Goal: Book appointment/travel/reservation

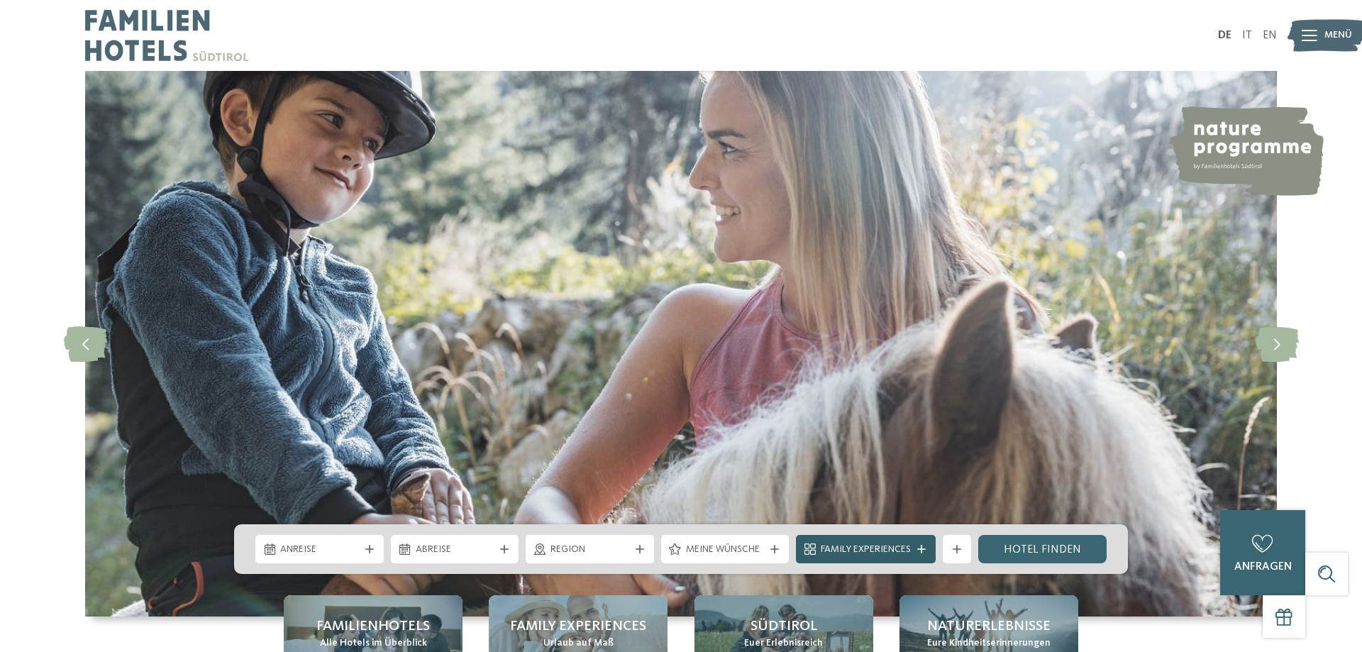
click at [833, 562] on div "Family Experiences" at bounding box center [866, 549] width 140 height 28
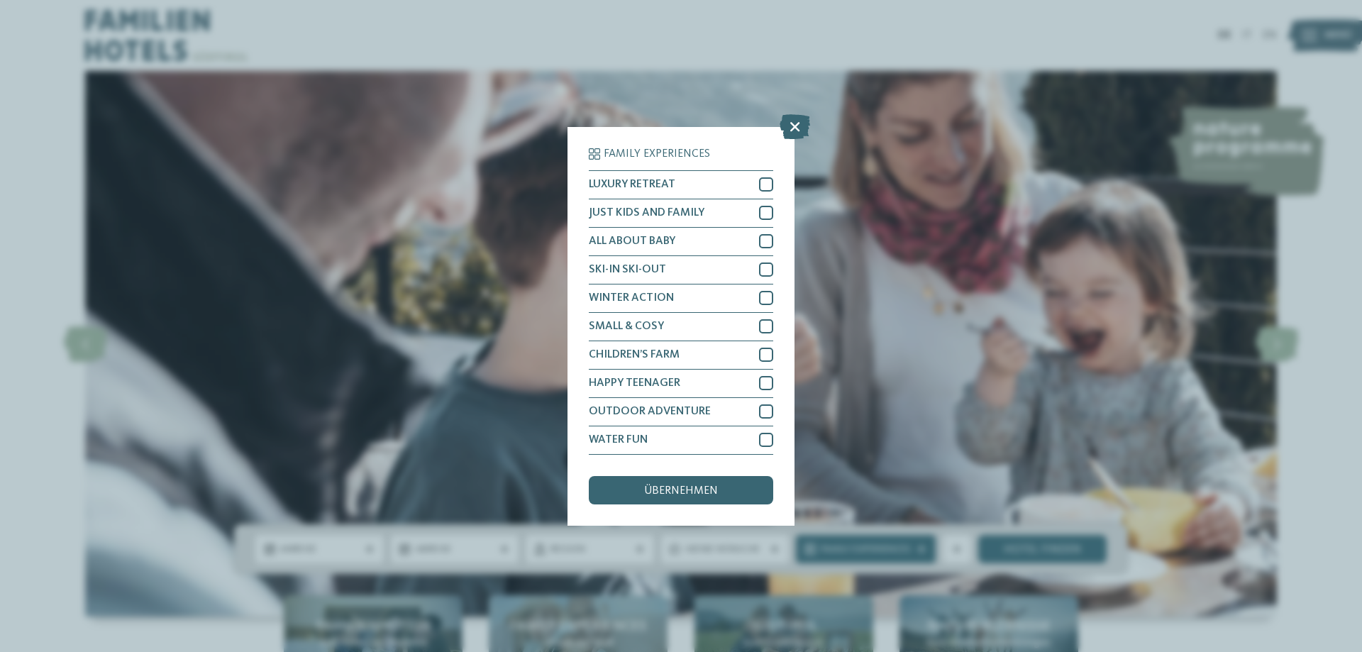
click at [851, 540] on div "Family Experiences LUXURY RETREAT JUST KIDS AND FAMILY" at bounding box center [681, 326] width 1362 height 652
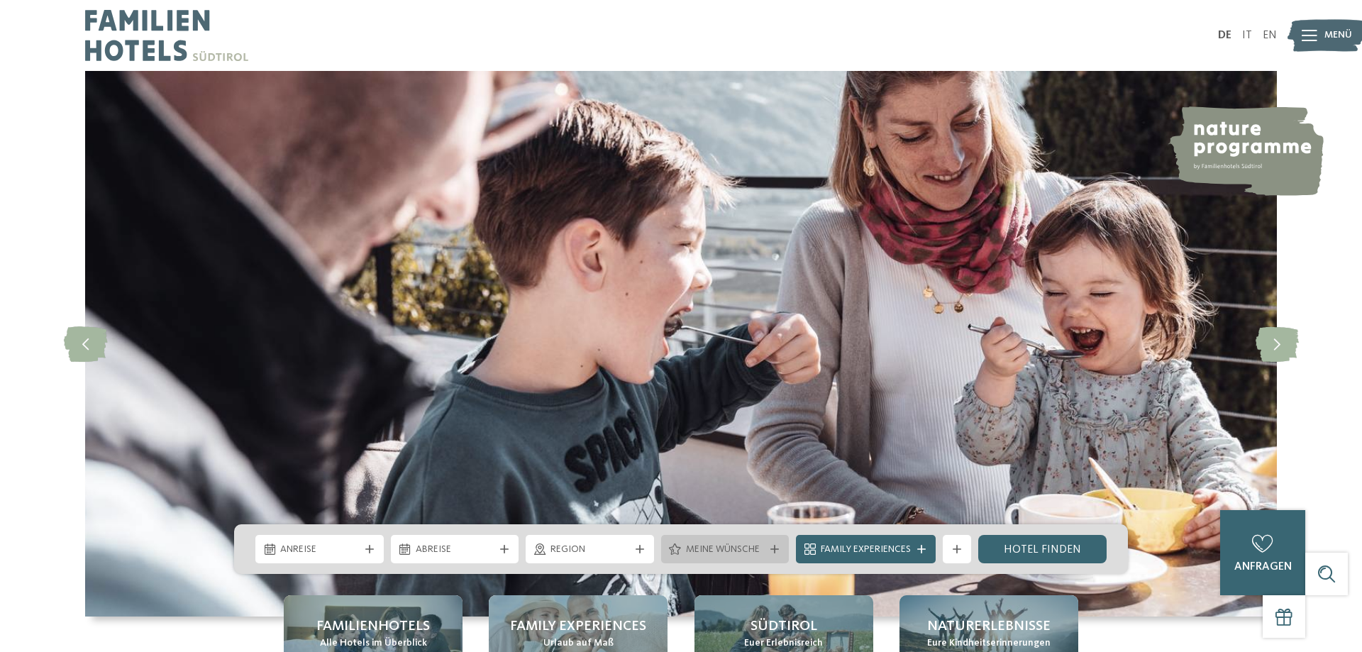
click at [752, 552] on span "Meine Wünsche" at bounding box center [725, 550] width 79 height 14
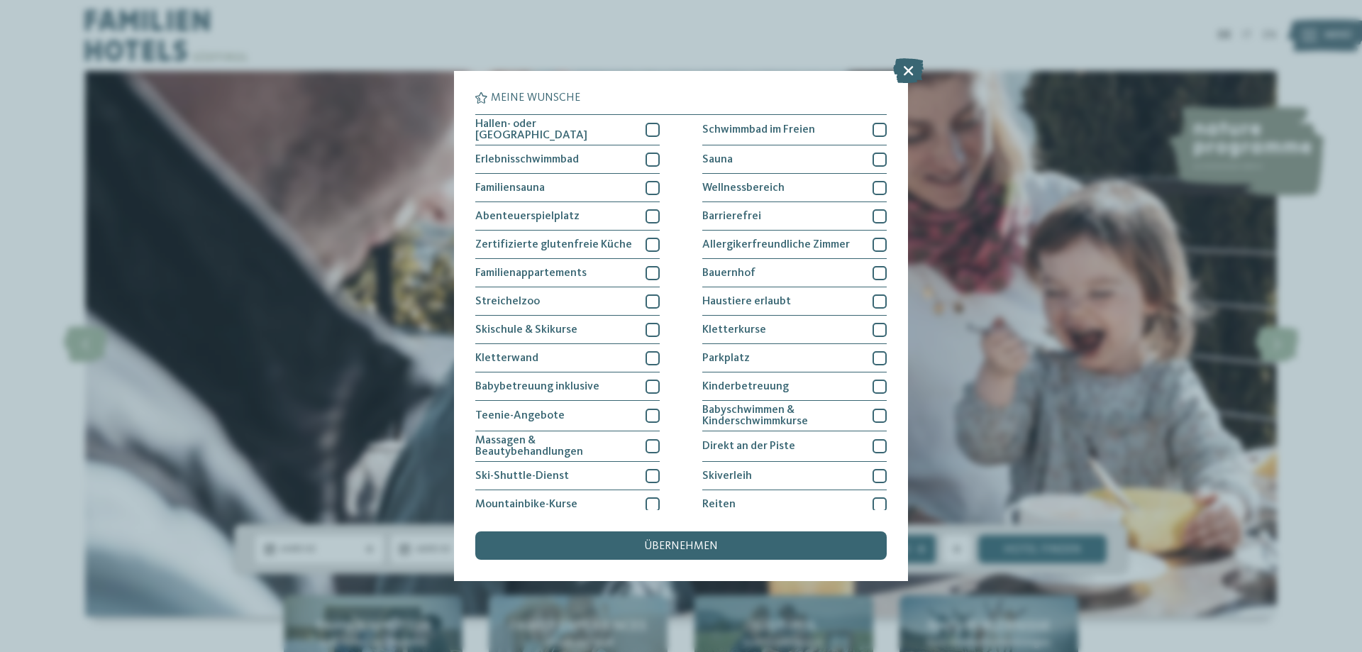
click at [1062, 562] on div "Meine Wünsche [GEOGRAPHIC_DATA] Schwimmbad im Freien" at bounding box center [681, 326] width 1362 height 652
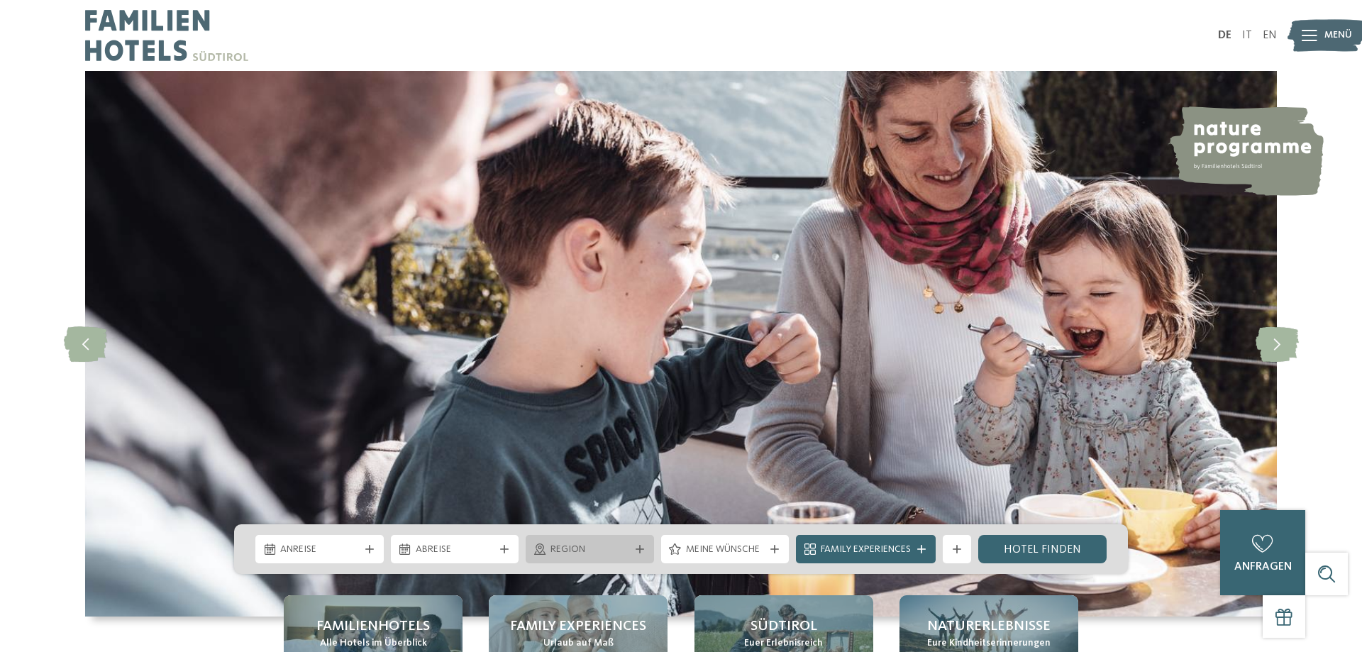
click at [572, 562] on div "Region" at bounding box center [590, 549] width 128 height 28
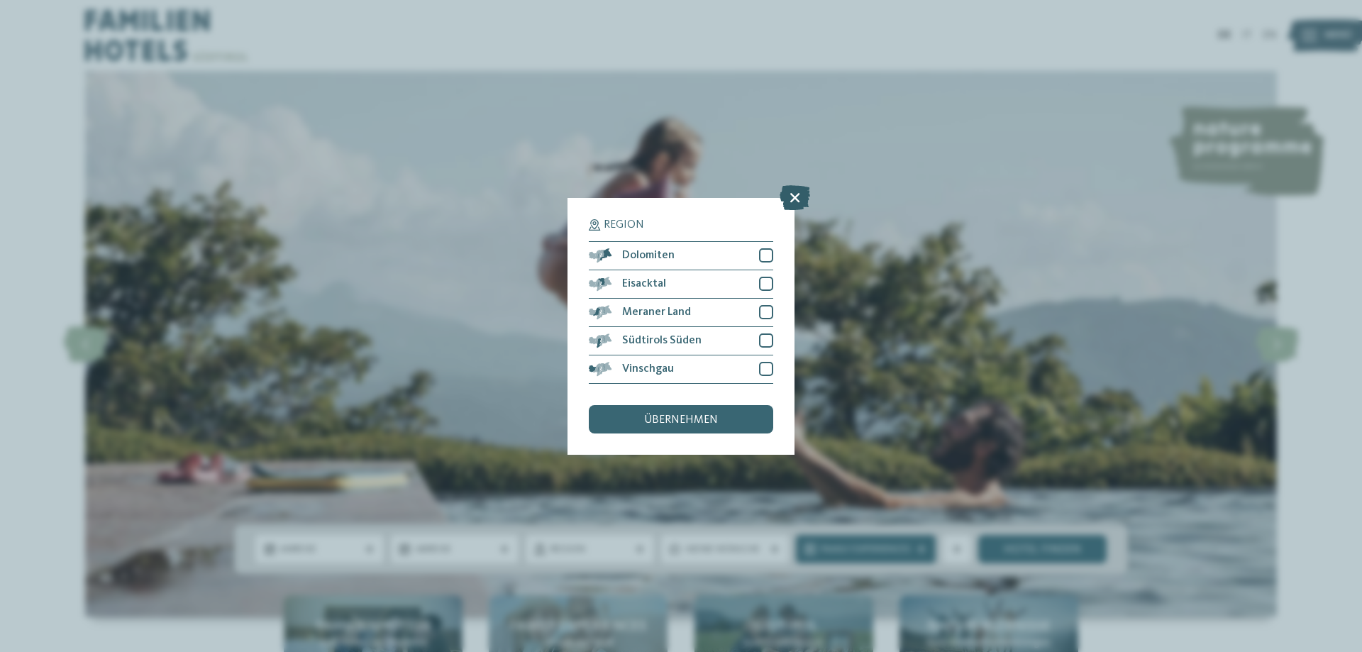
click at [786, 204] on icon at bounding box center [794, 196] width 30 height 25
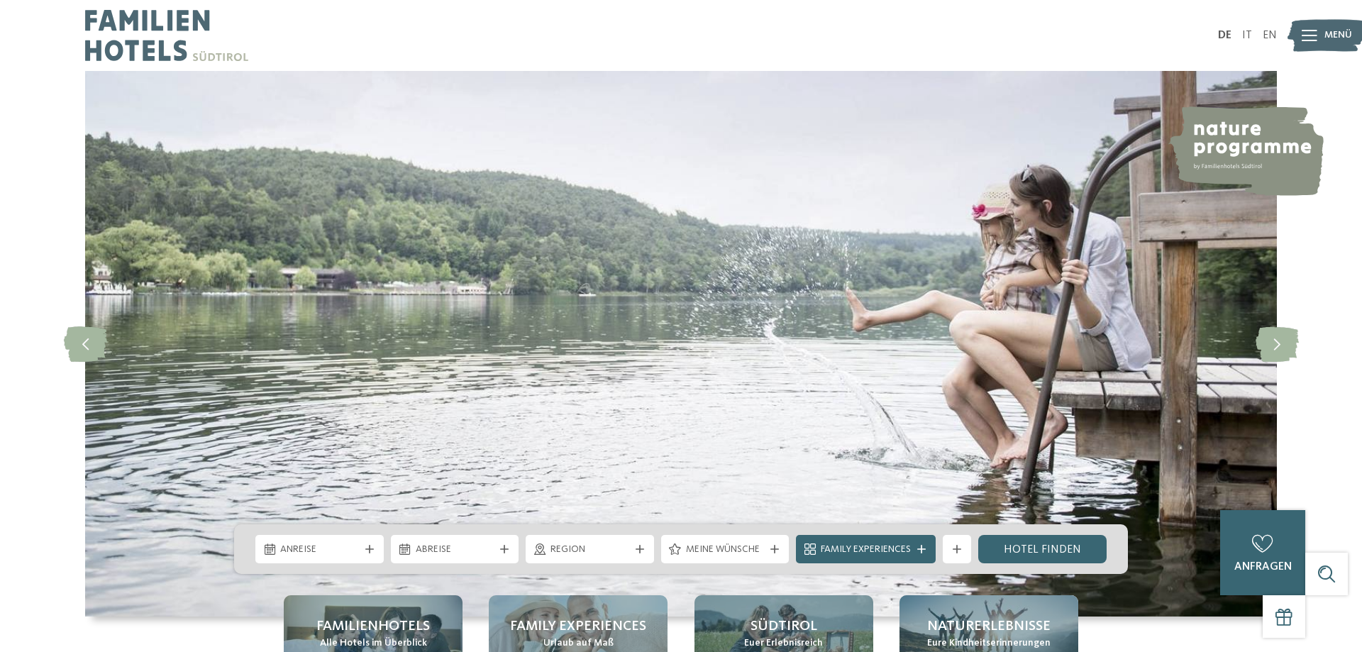
click at [694, 558] on div "Meine Wünsche" at bounding box center [725, 549] width 128 height 28
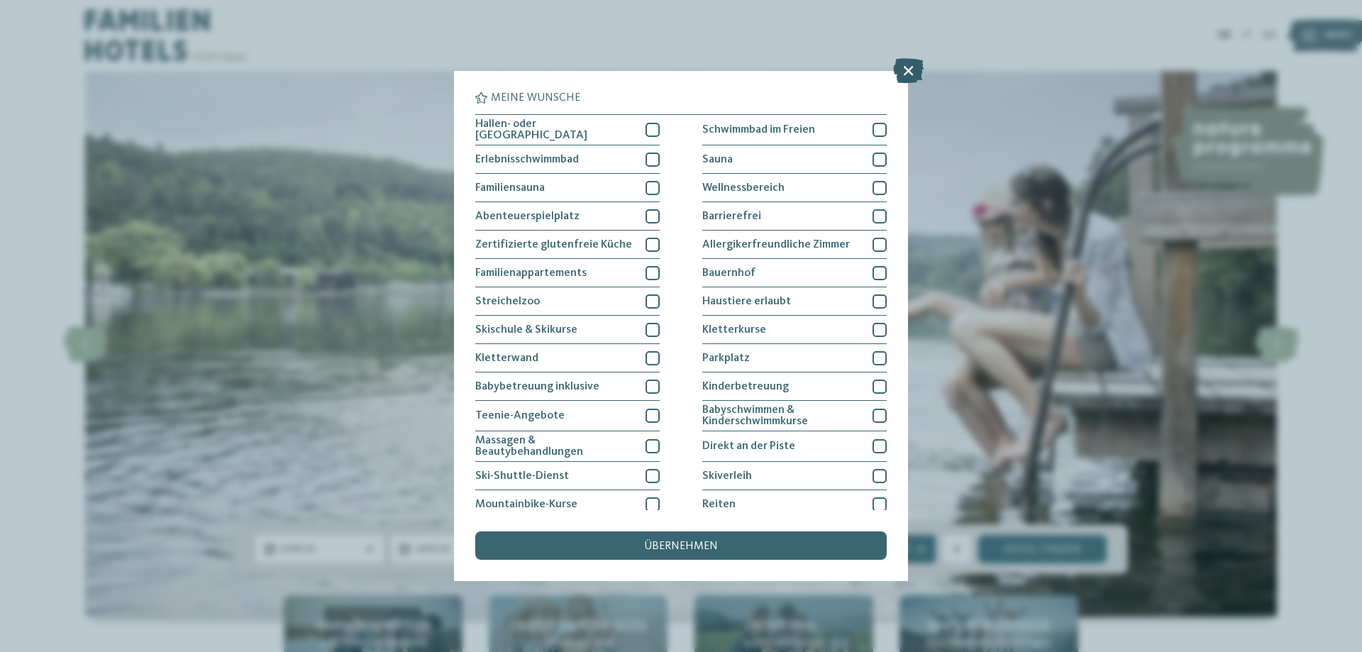
click at [908, 66] on icon at bounding box center [908, 70] width 30 height 25
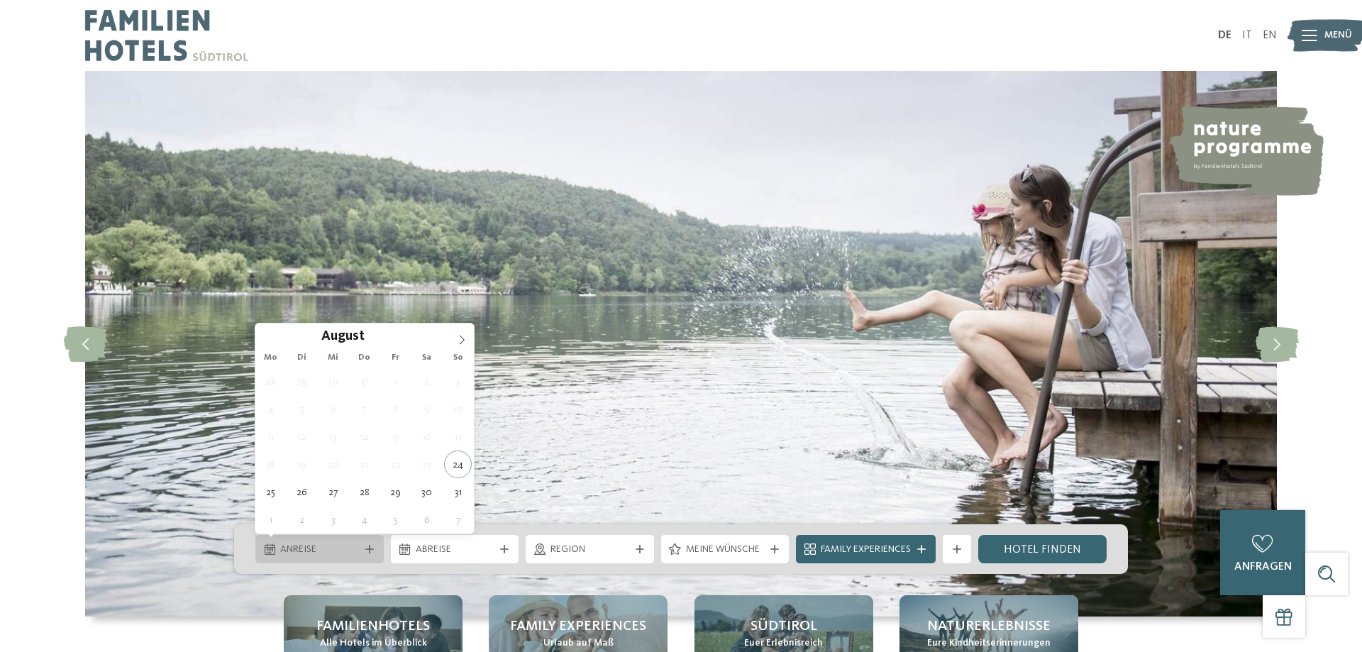
click at [355, 552] on span "Anreise" at bounding box center [319, 550] width 79 height 14
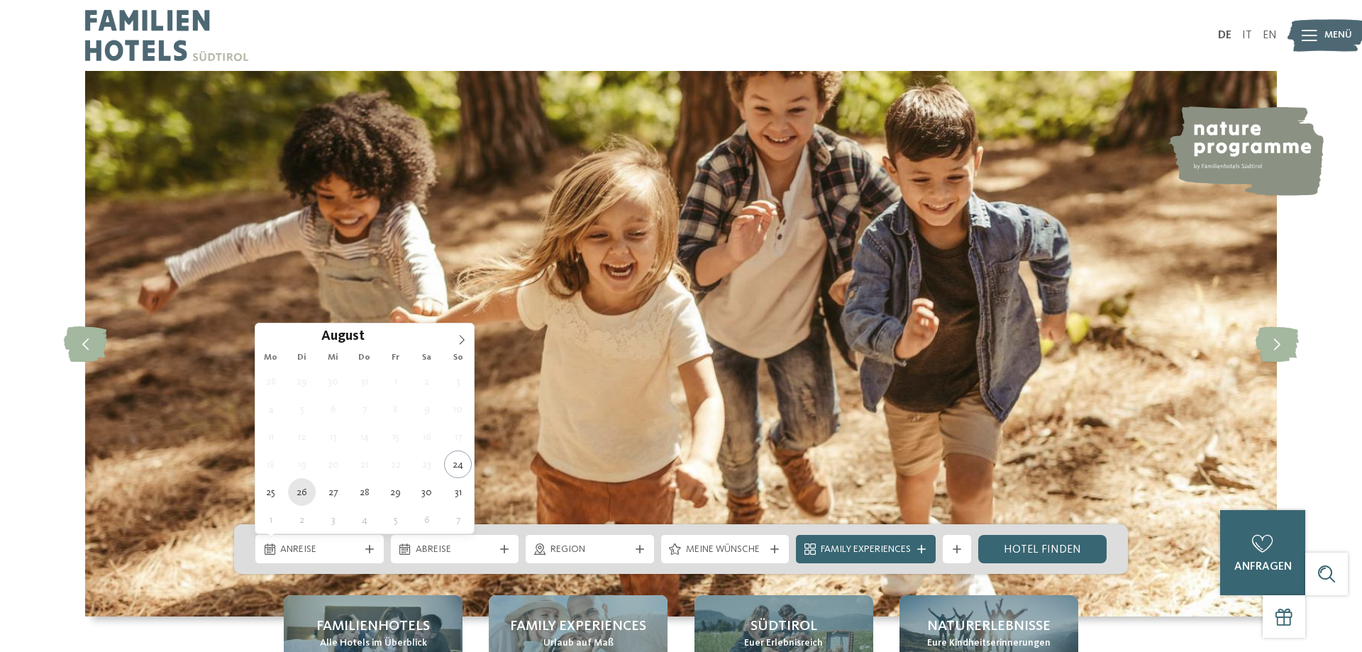
type div "[DATE]"
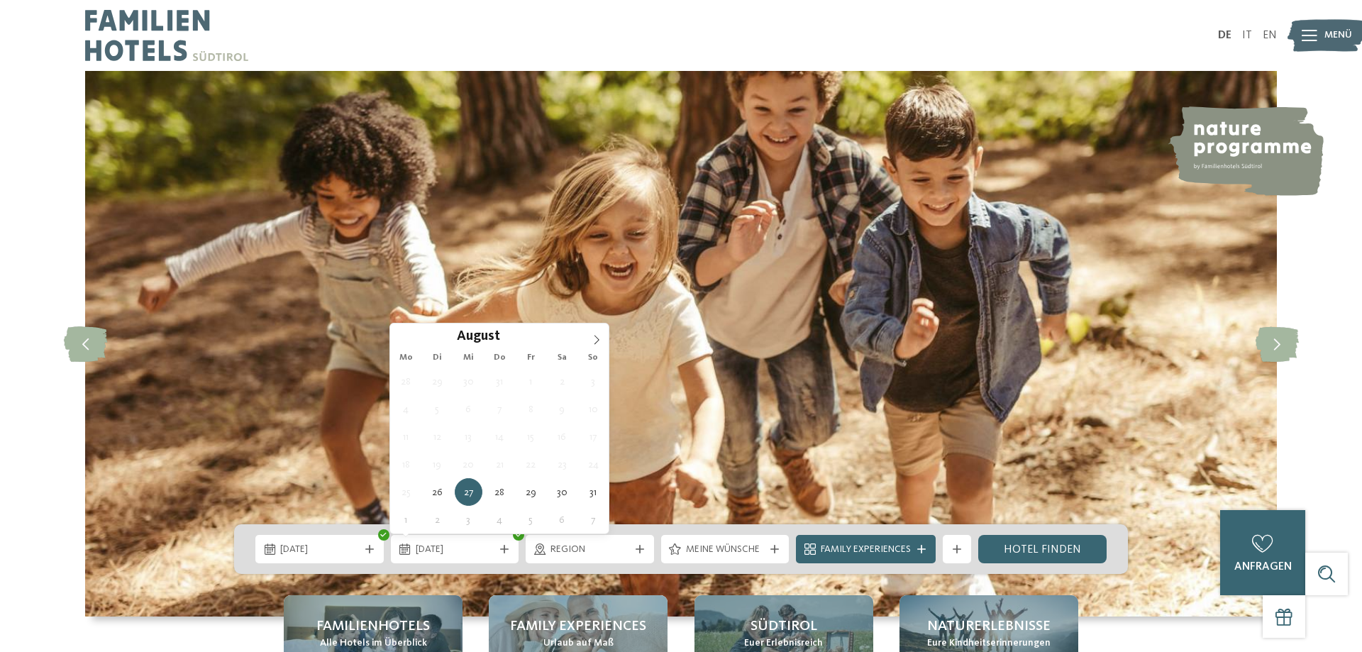
click at [642, 365] on img at bounding box center [680, 343] width 1191 height 545
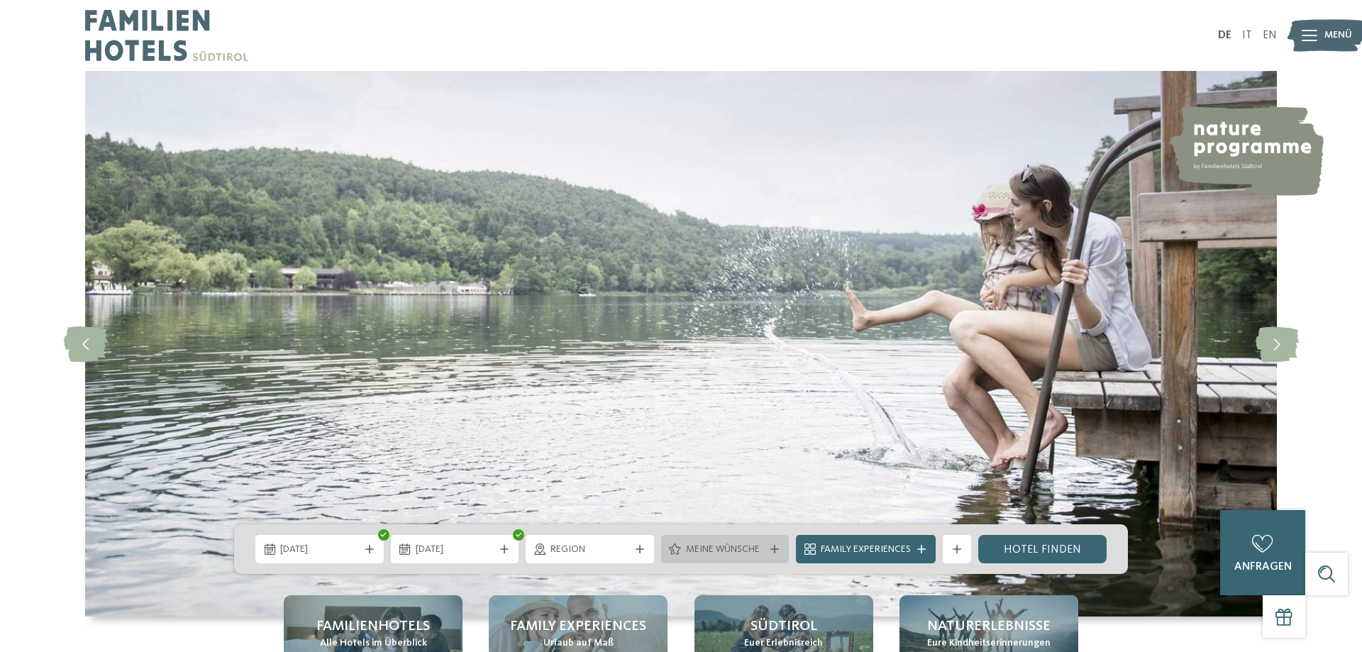
click at [735, 545] on span "Meine Wünsche" at bounding box center [725, 550] width 79 height 14
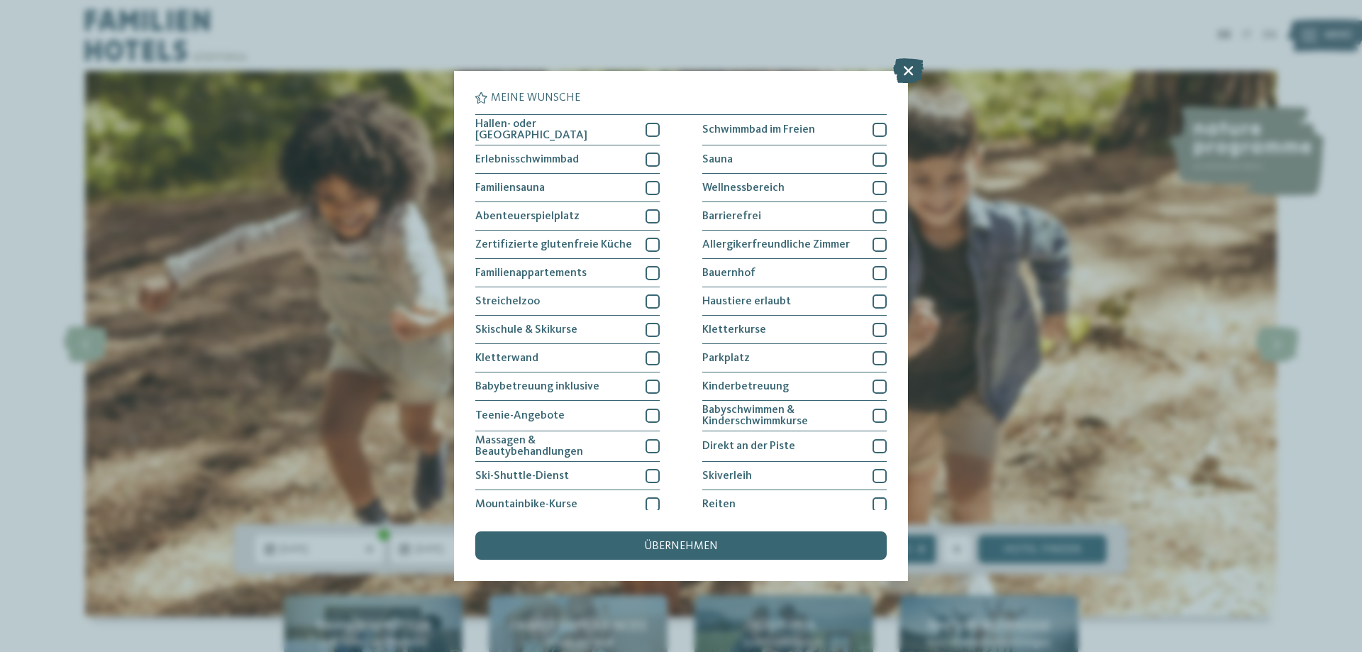
click at [913, 67] on icon at bounding box center [908, 70] width 30 height 25
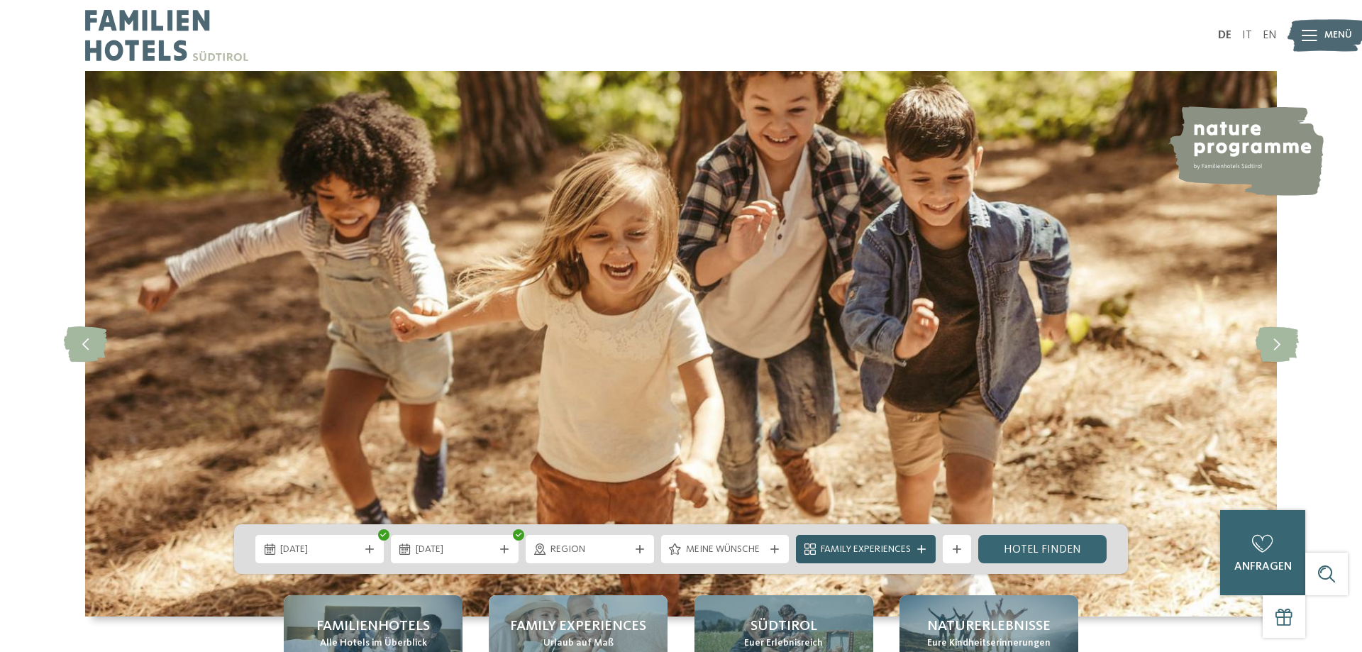
click at [880, 548] on span "Family Experiences" at bounding box center [866, 550] width 90 height 14
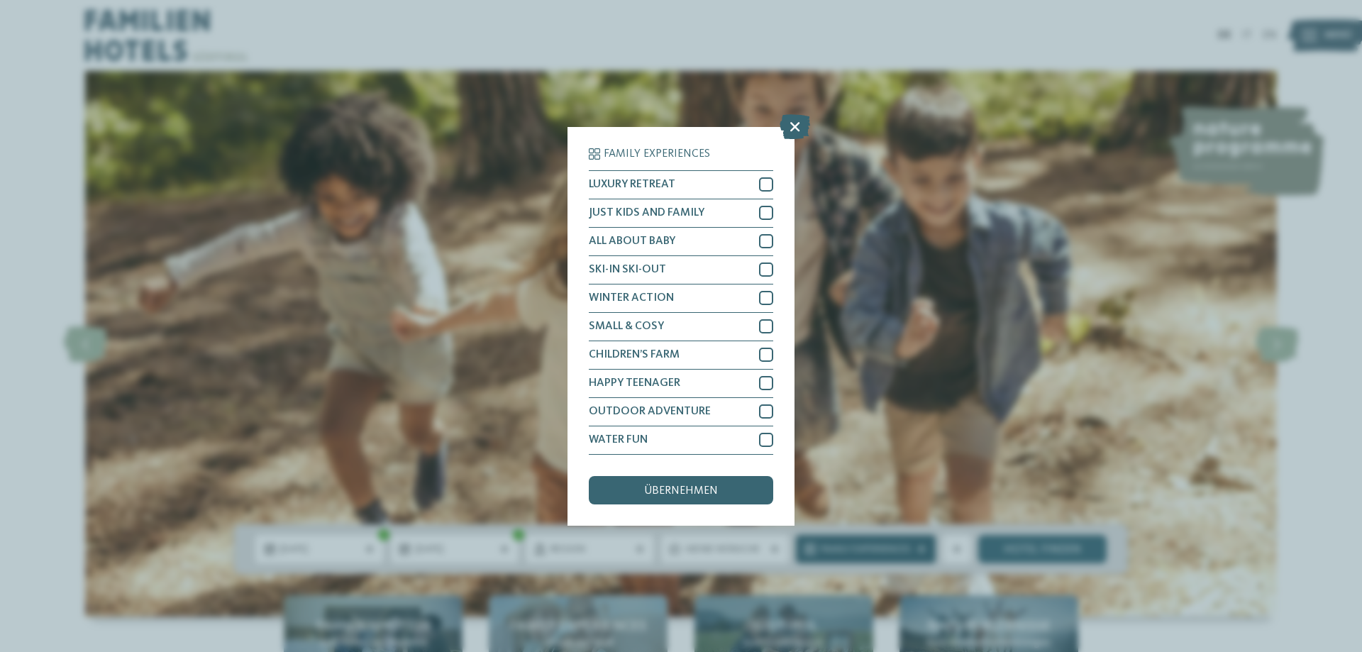
click at [880, 548] on div "Family Experiences LUXURY RETREAT JUST KIDS AND FAMILY" at bounding box center [681, 326] width 1362 height 652
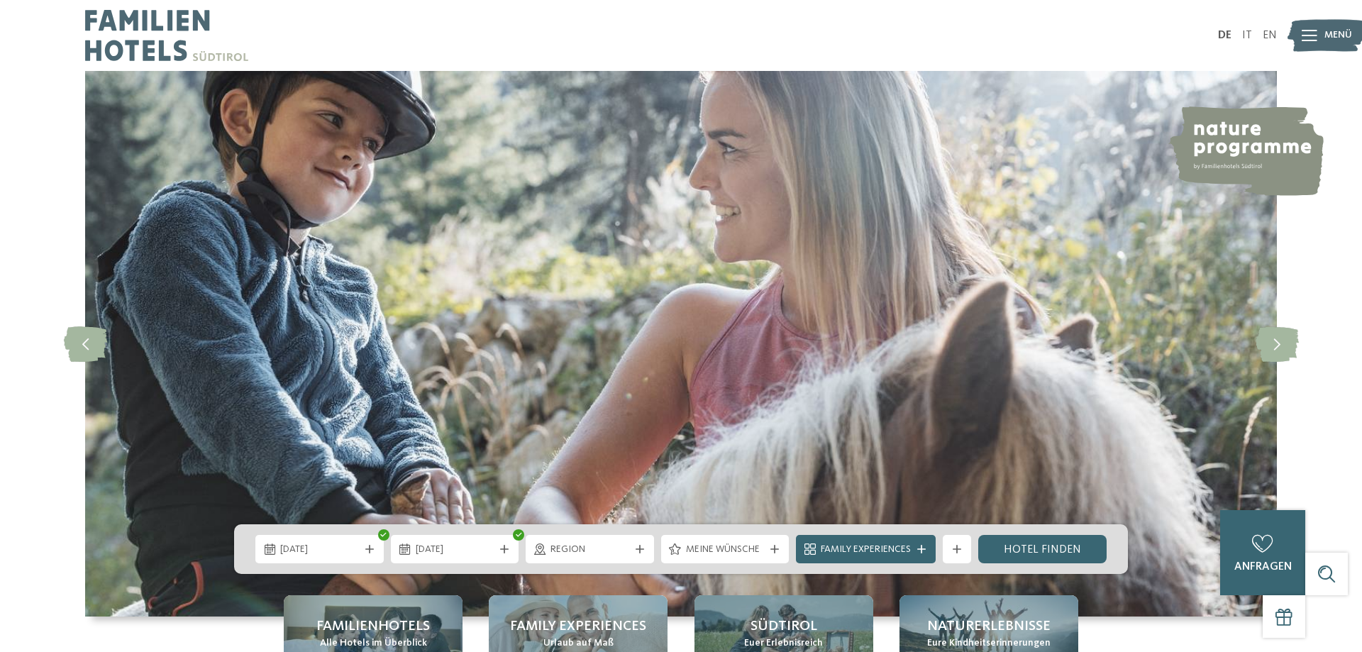
click at [942, 406] on img at bounding box center [680, 343] width 1191 height 545
click at [330, 552] on span "[DATE]" at bounding box center [319, 550] width 79 height 14
click at [525, 394] on img at bounding box center [680, 343] width 1191 height 545
